Goal: Entertainment & Leisure: Consume media (video, audio)

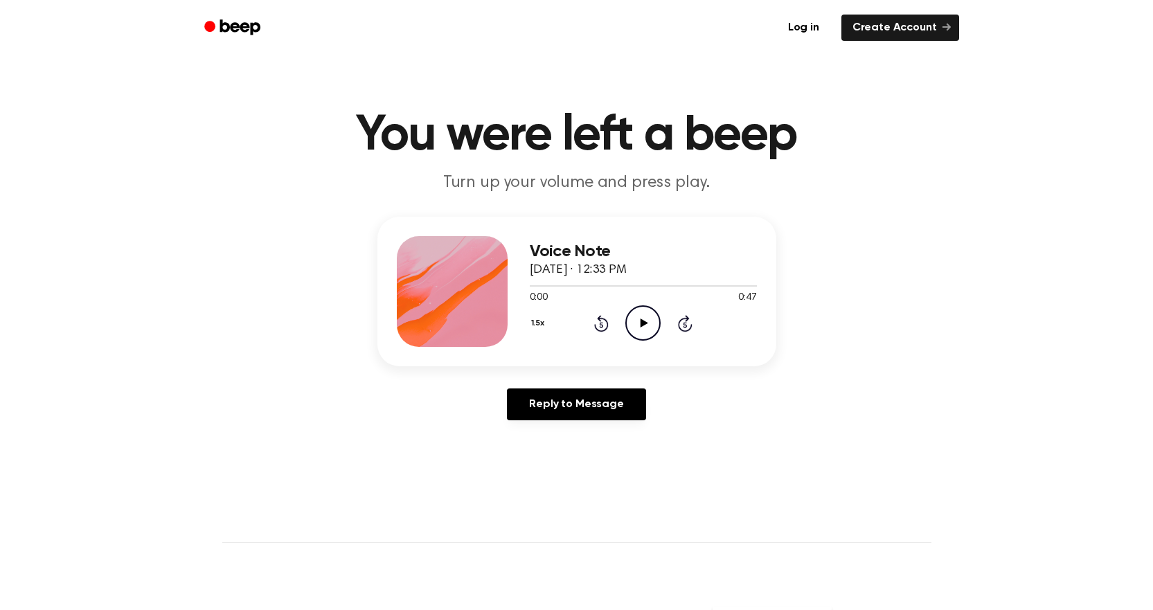
click at [638, 329] on icon "Play Audio" at bounding box center [642, 322] width 35 height 35
click at [634, 303] on div "0:00 1:29" at bounding box center [643, 298] width 227 height 15
click at [651, 332] on icon "Play Audio" at bounding box center [642, 322] width 35 height 35
